Goal: Register for event/course

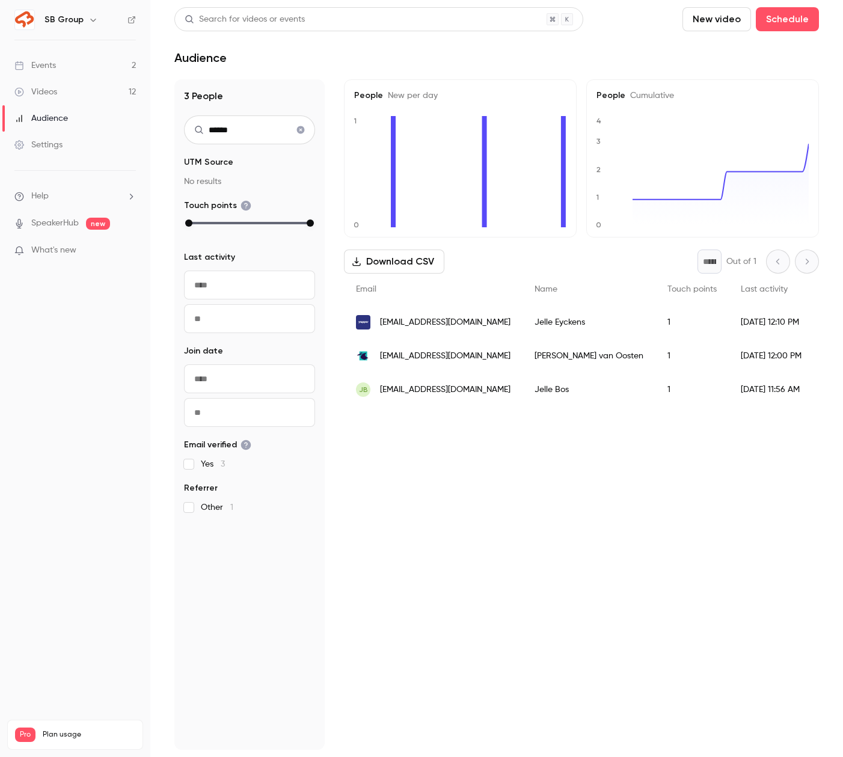
click at [79, 66] on link "Events 2" at bounding box center [75, 65] width 150 height 26
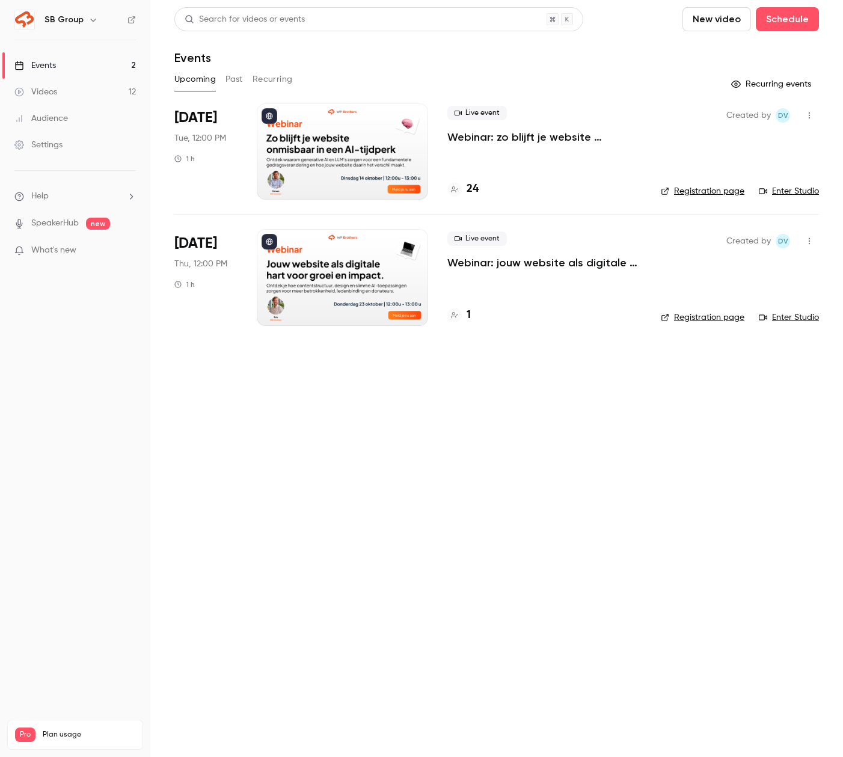
click at [487, 133] on p "Webinar: zo blijft je website onmisbaar in een AI-tijdperk" at bounding box center [545, 137] width 194 height 14
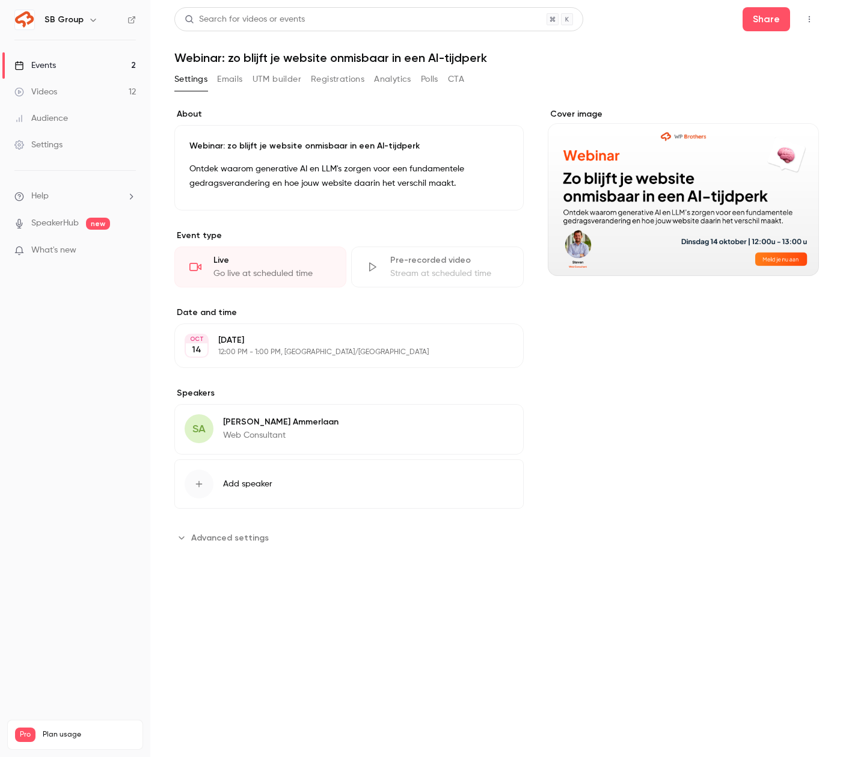
click at [287, 78] on button "UTM builder" at bounding box center [277, 79] width 49 height 19
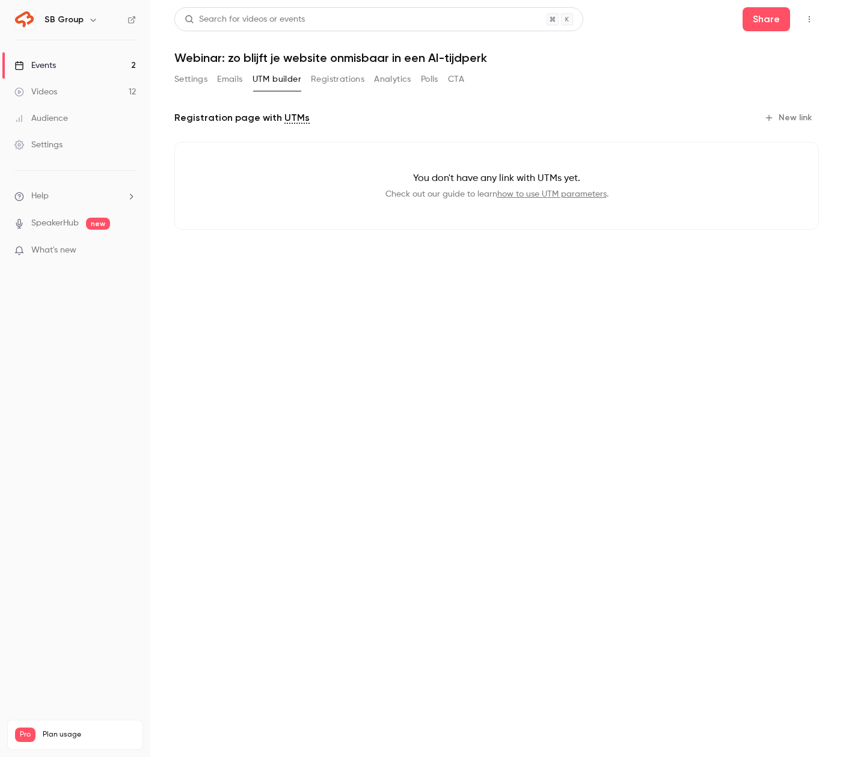
click at [354, 79] on button "Registrations" at bounding box center [338, 79] width 54 height 19
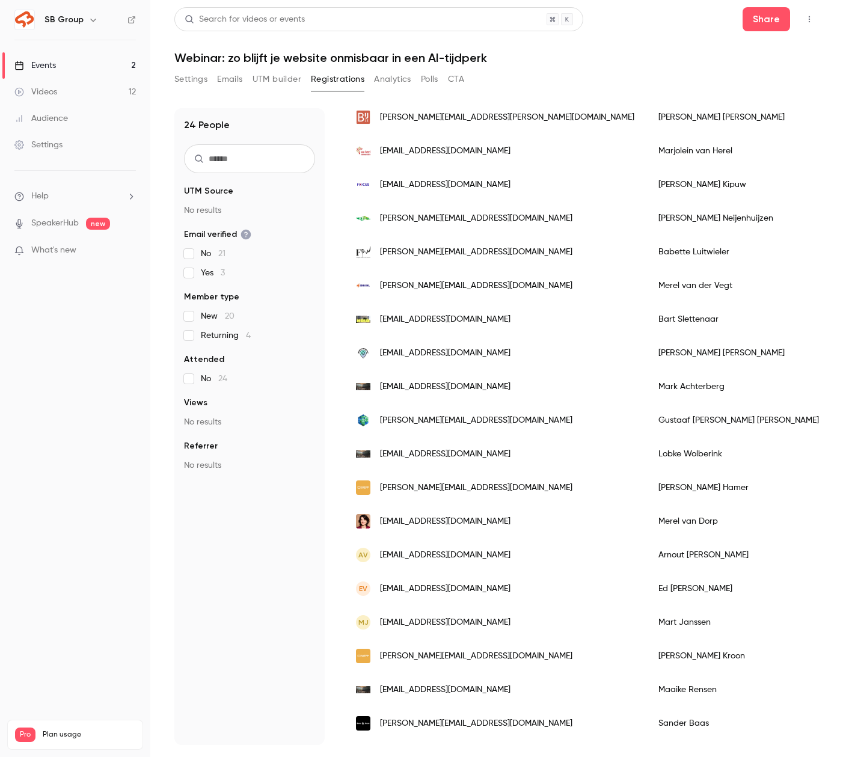
scroll to position [81, 0]
